Goal: Navigation & Orientation: Find specific page/section

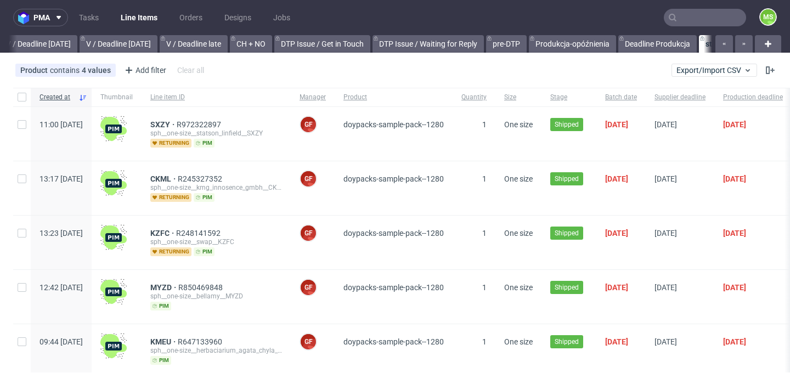
scroll to position [0, 1441]
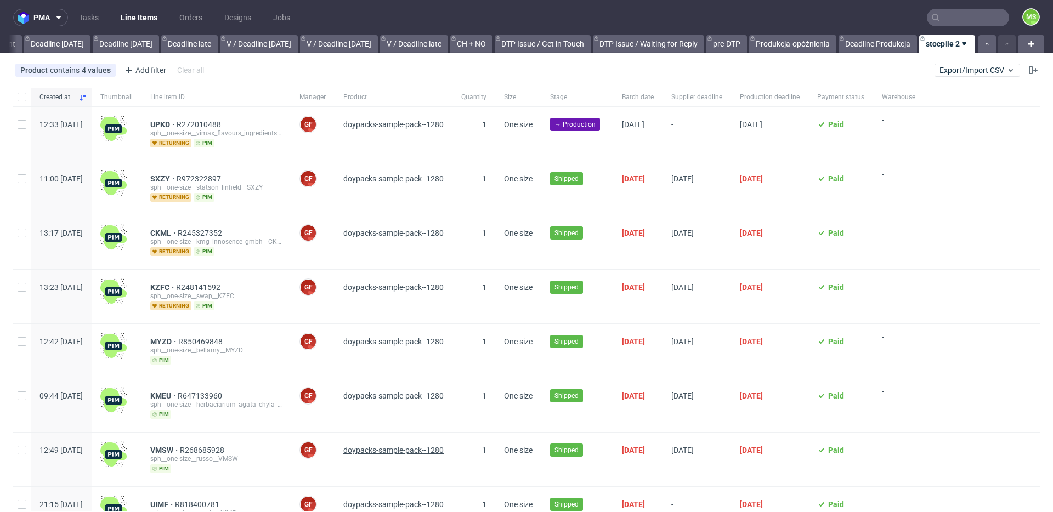
scroll to position [1, 0]
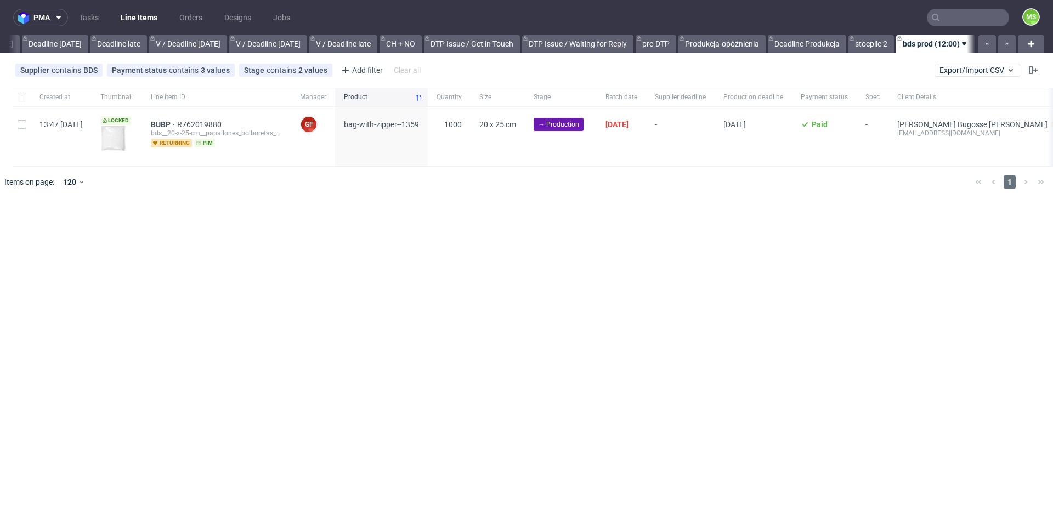
scroll to position [0, 1241]
